Goal: Information Seeking & Learning: Learn about a topic

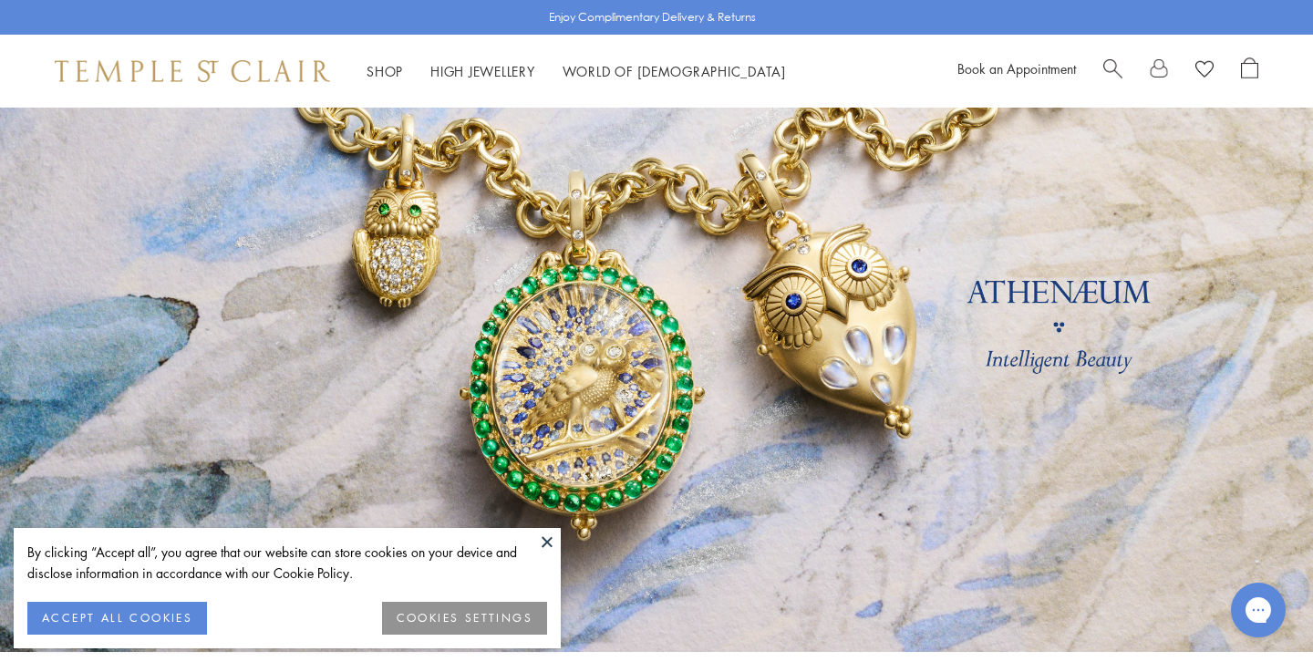
scroll to position [95, 0]
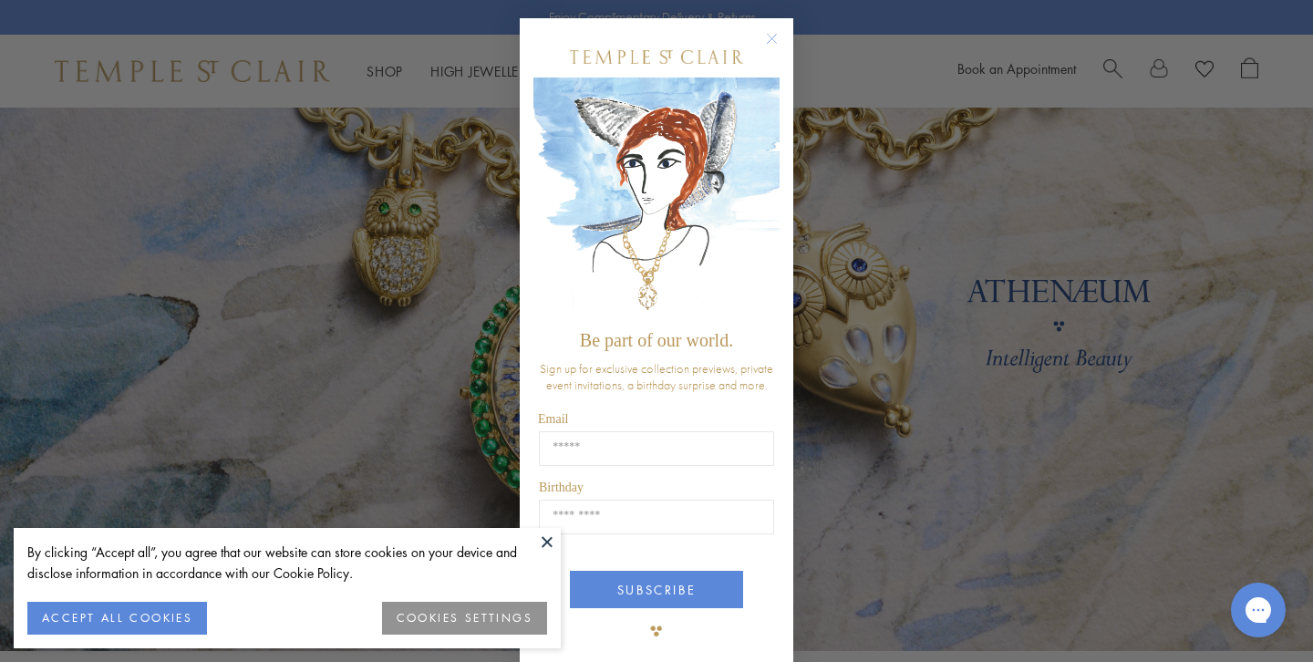
click at [507, 612] on button "COOKIES SETTINGS" at bounding box center [464, 618] width 165 height 33
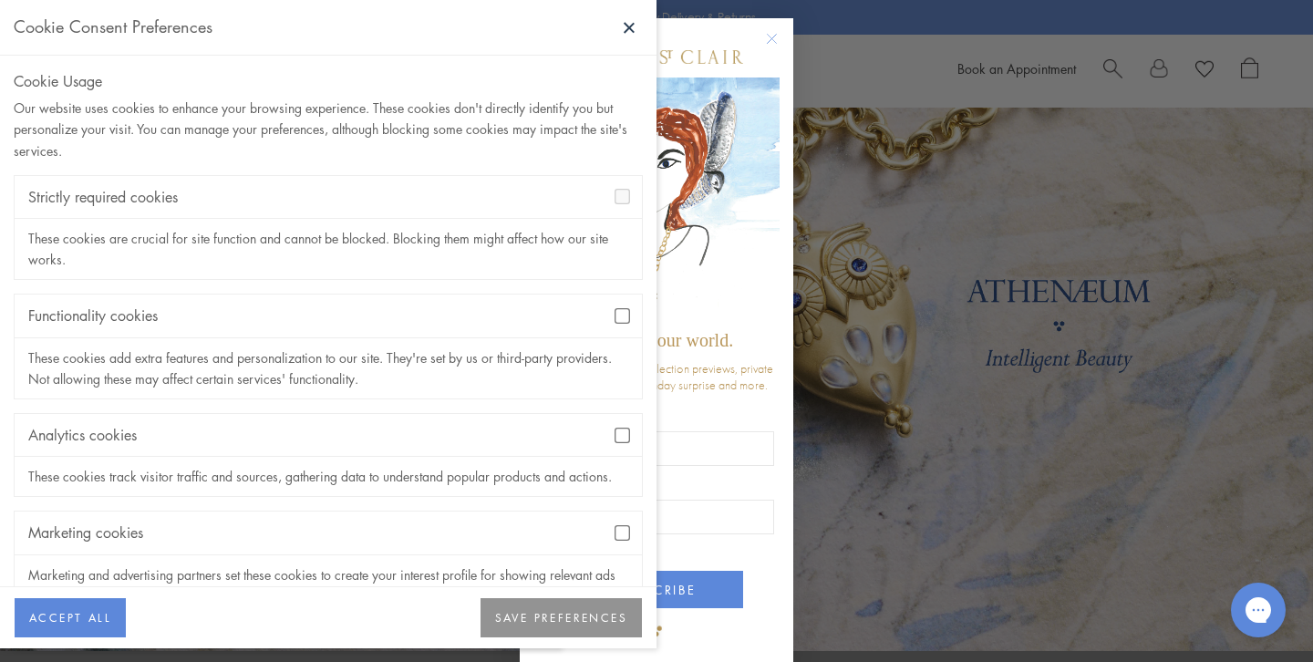
click at [622, 443] on div "Analytics cookies" at bounding box center [328, 435] width 627 height 43
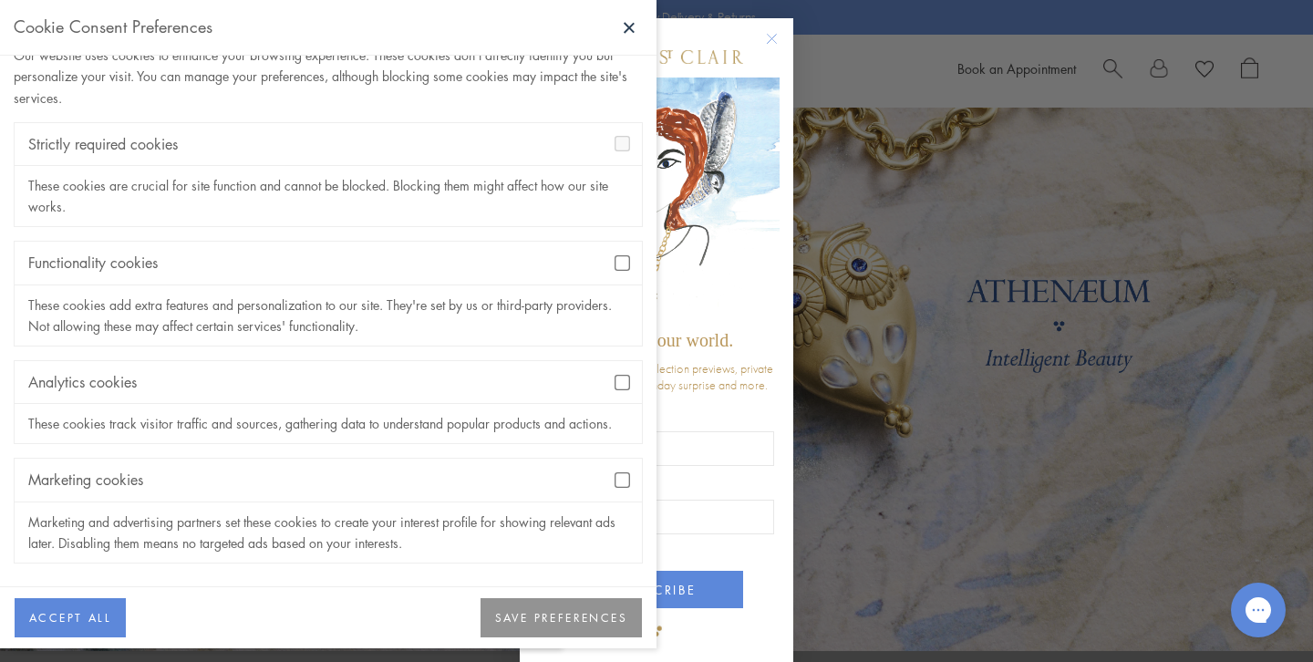
click at [563, 609] on button "SAVE PREFERENCES" at bounding box center [561, 618] width 161 height 40
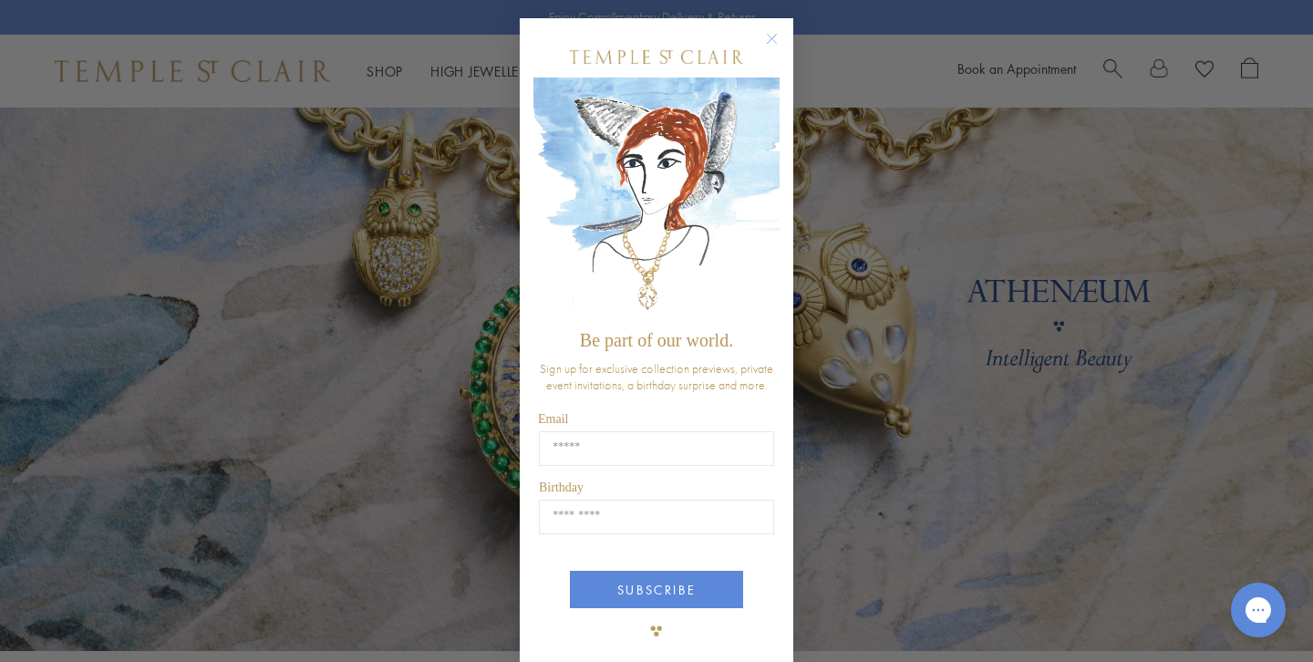
click at [773, 40] on circle "Close dialog" at bounding box center [772, 39] width 22 height 22
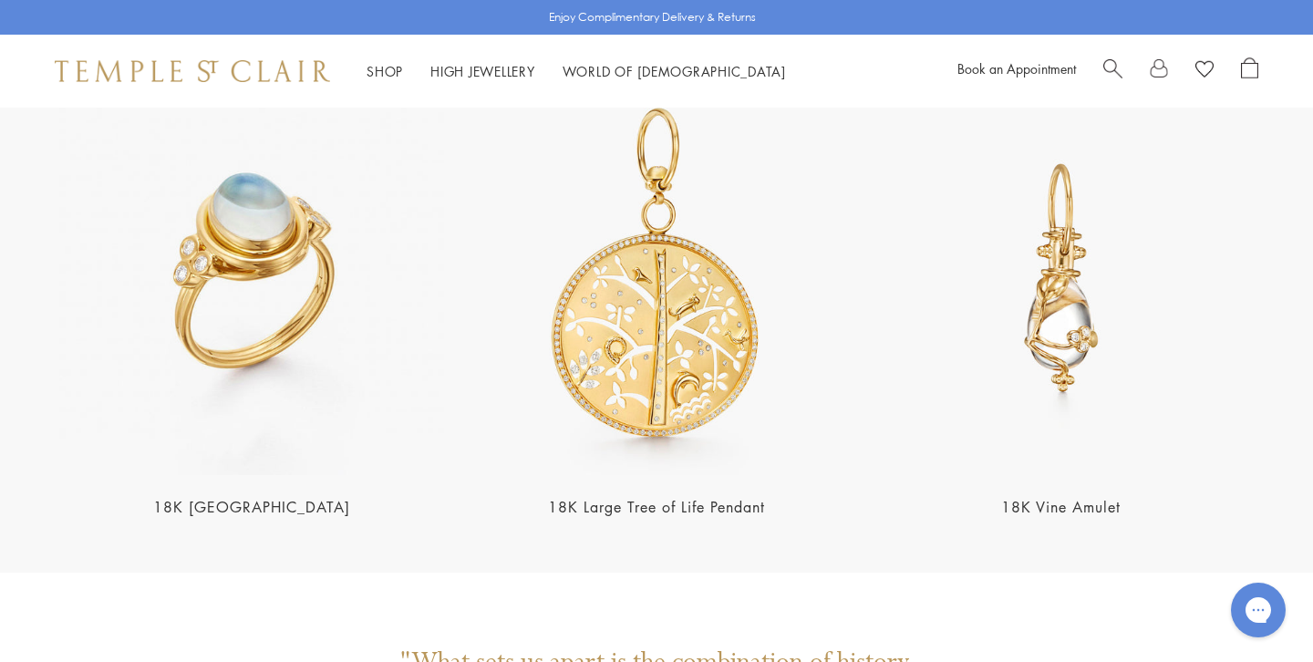
scroll to position [3638, 0]
click at [630, 496] on link "18K Large Tree of Life Pendant" at bounding box center [656, 506] width 217 height 20
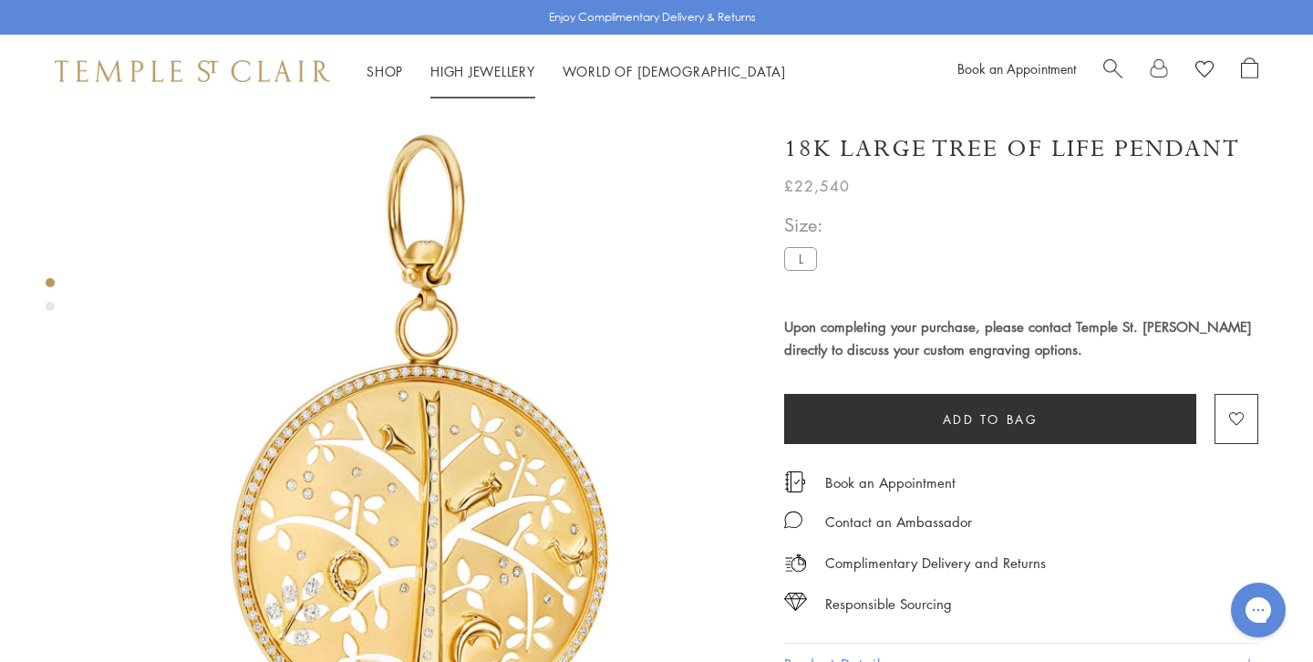
click at [441, 69] on link "High Jewellery High Jewellery" at bounding box center [482, 71] width 105 height 18
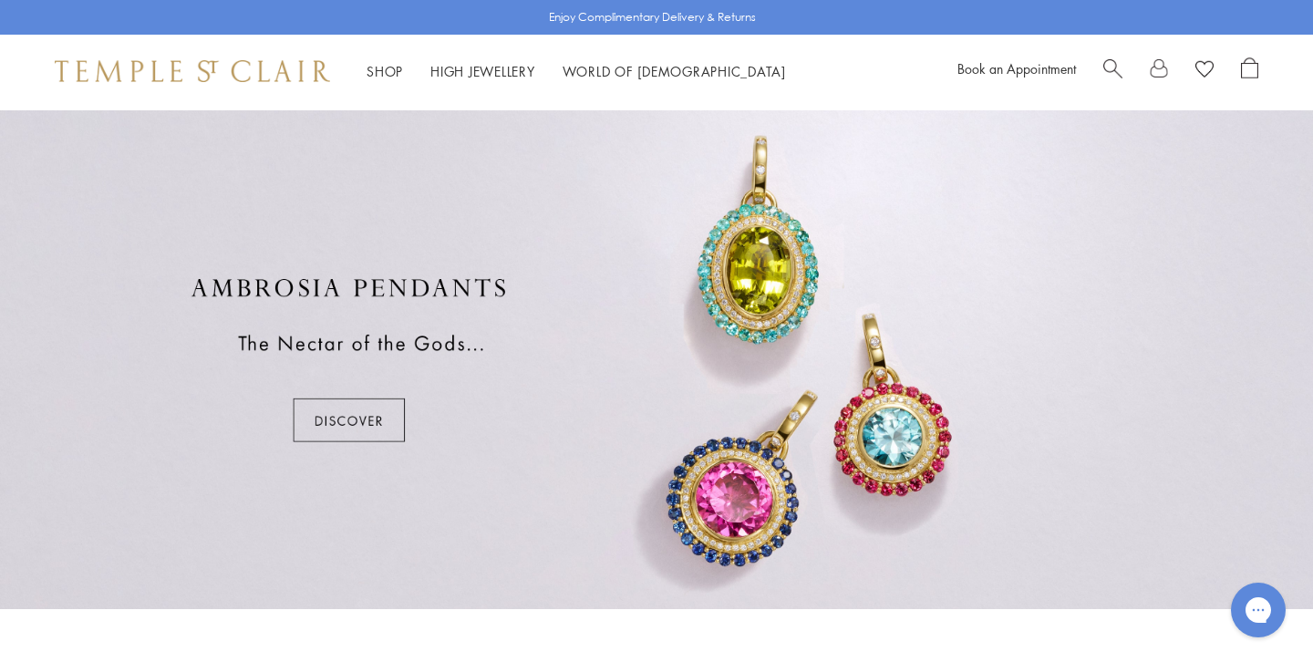
scroll to position [1028, 0]
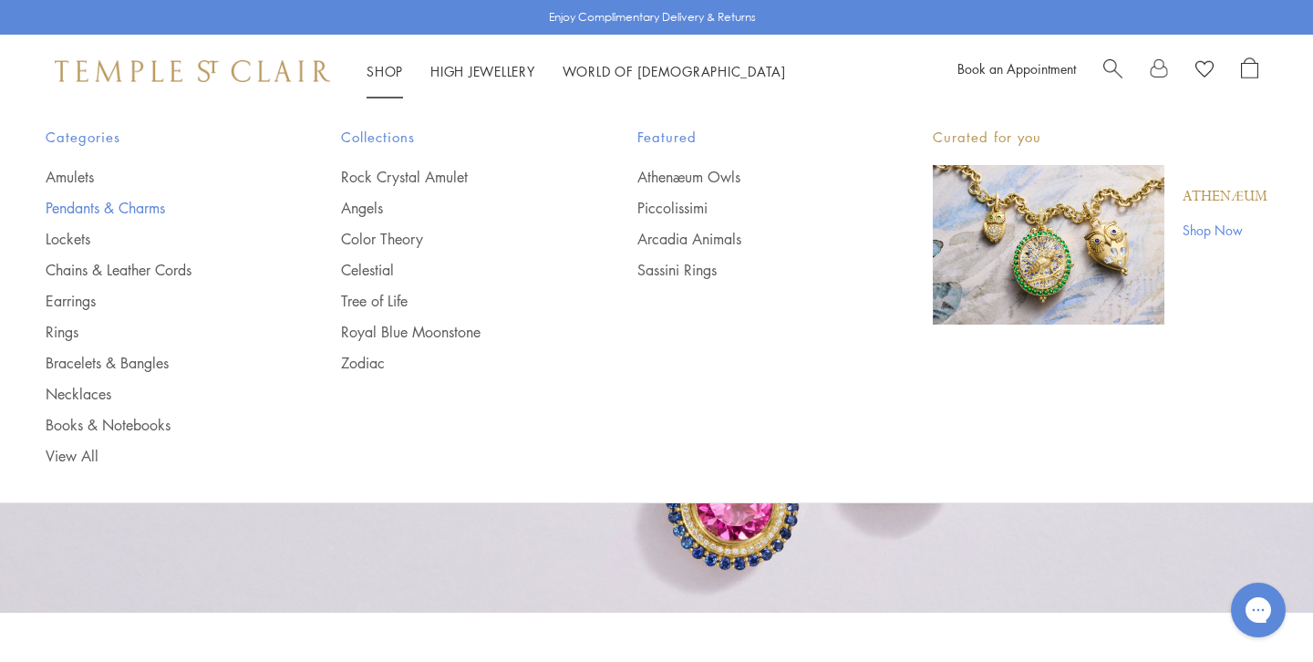
click at [153, 205] on link "Pendants & Charms" at bounding box center [157, 208] width 223 height 20
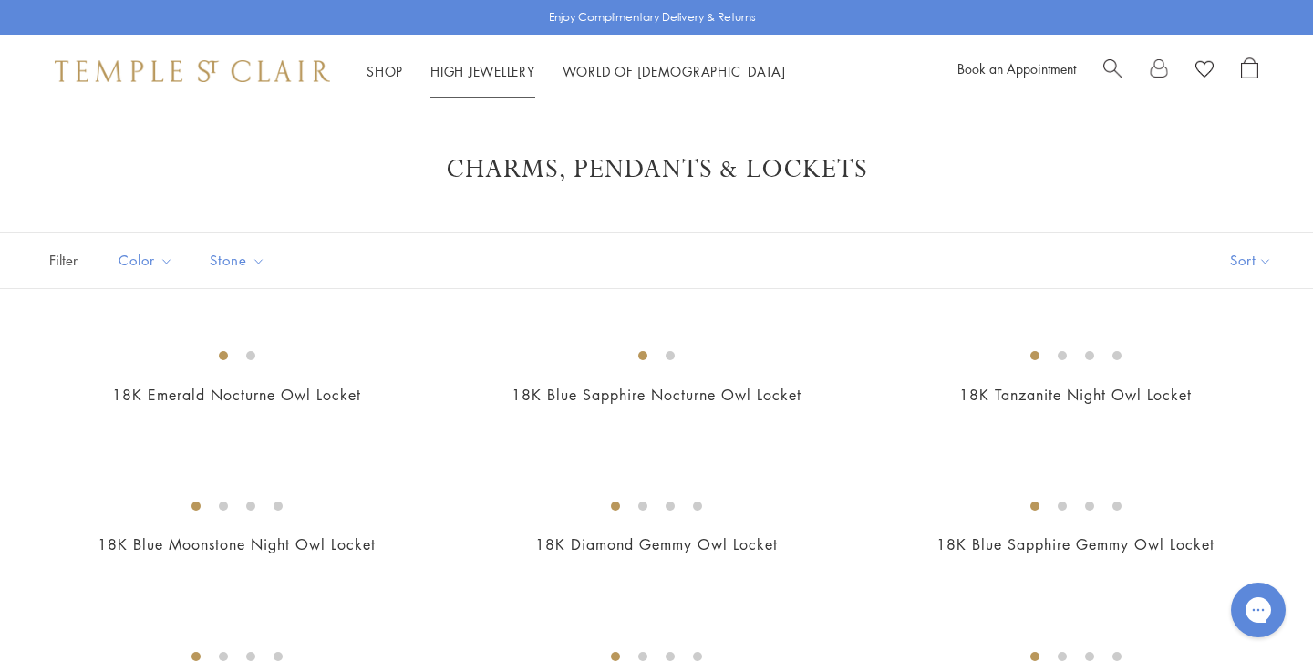
click at [502, 69] on link "High Jewellery High Jewellery" at bounding box center [482, 71] width 105 height 18
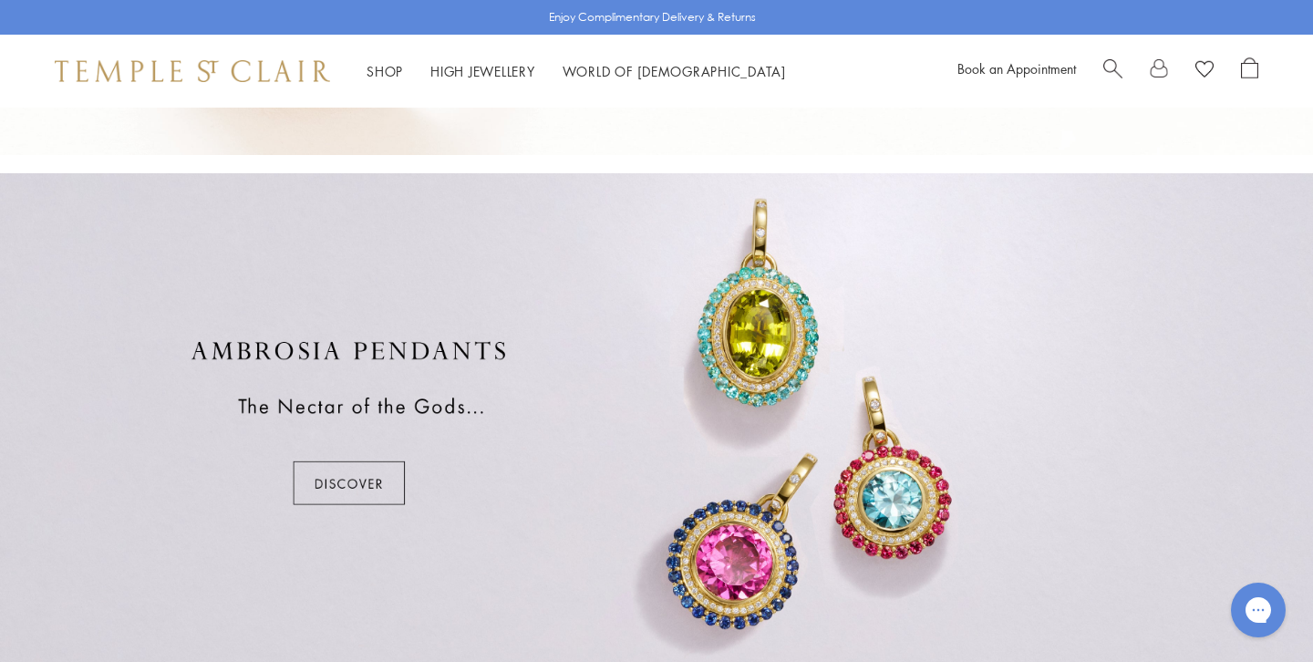
scroll to position [967, 0]
click at [321, 479] on div at bounding box center [656, 424] width 1313 height 499
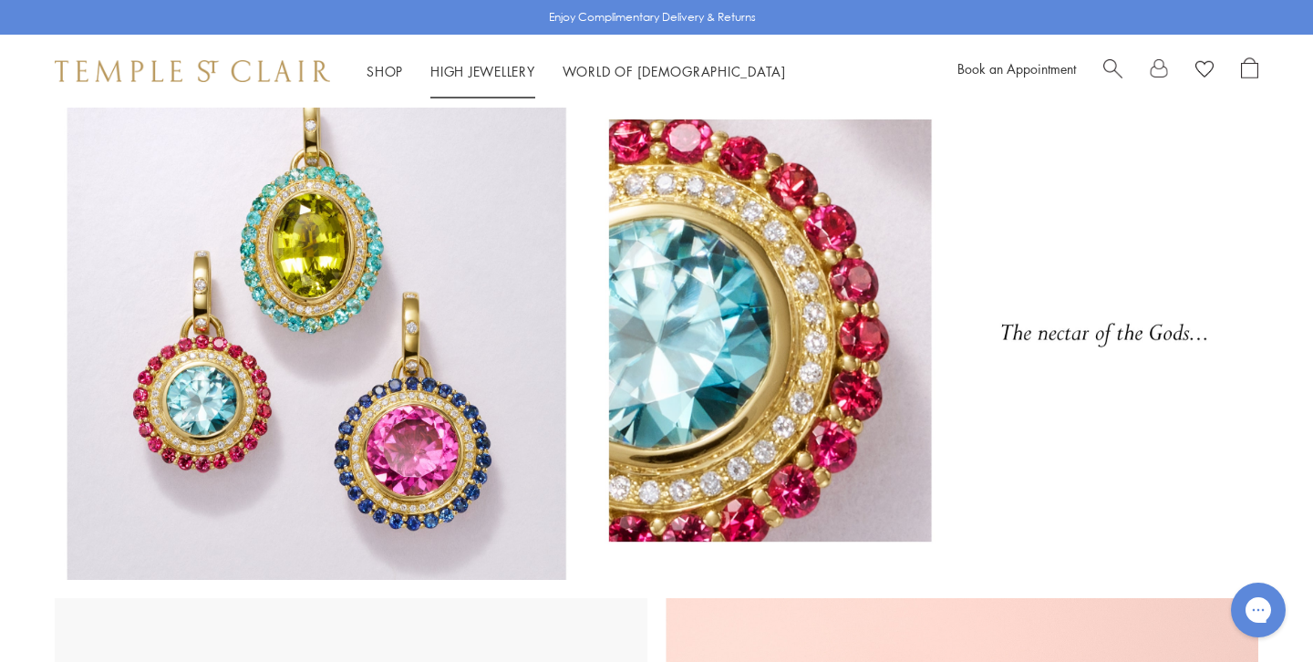
scroll to position [32, 0]
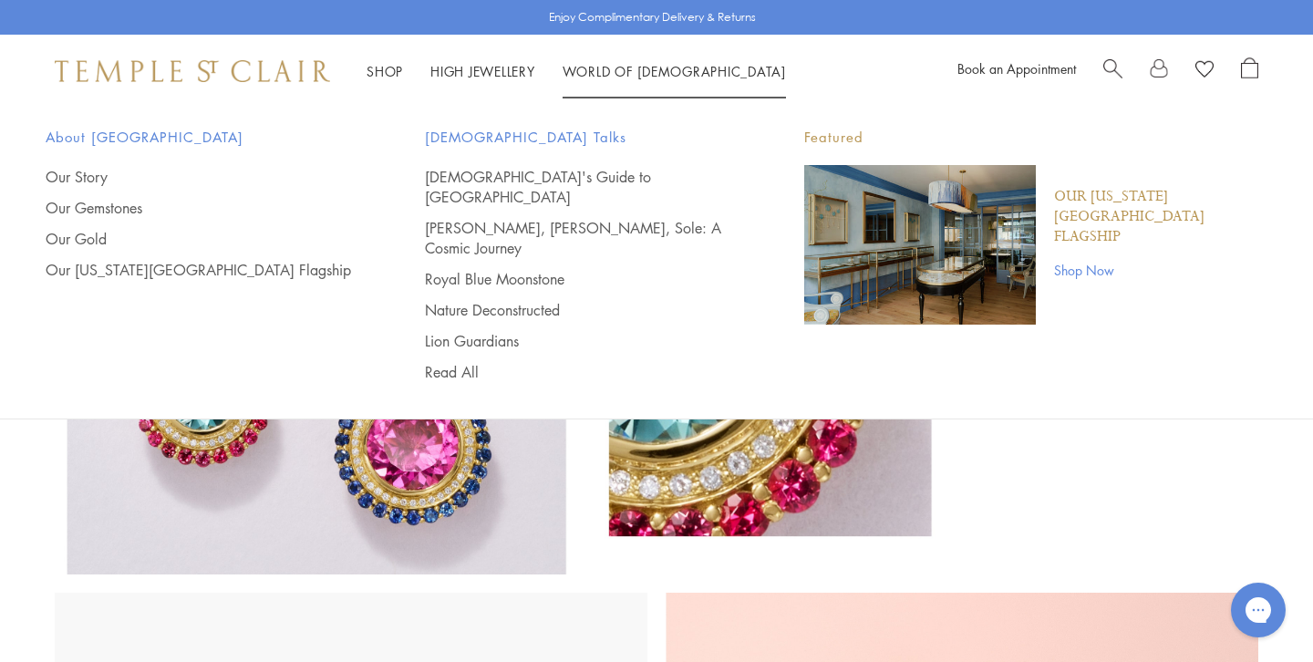
click at [604, 69] on link "World of Temple World of Temple" at bounding box center [674, 71] width 223 height 18
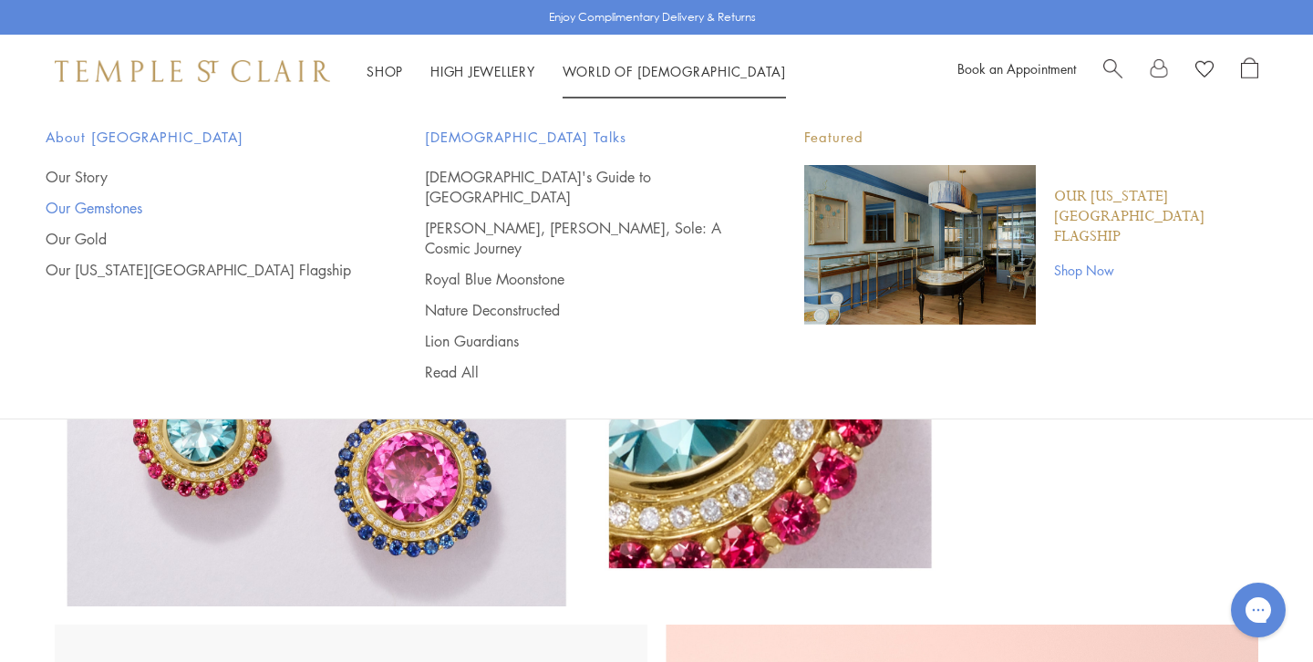
click at [129, 205] on link "Our Gemstones" at bounding box center [199, 208] width 306 height 20
